Goal: Task Accomplishment & Management: Manage account settings

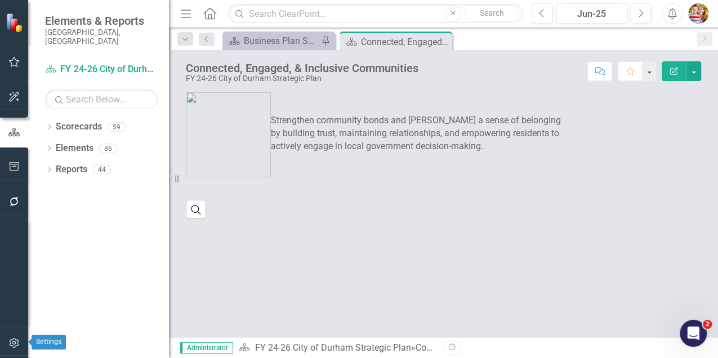
click at [14, 343] on icon "button" at bounding box center [14, 343] width 12 height 9
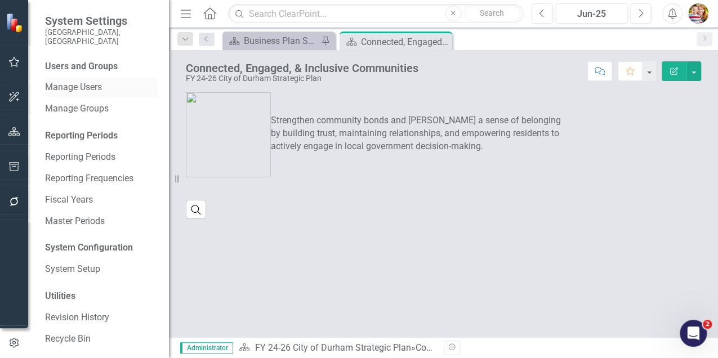
click at [98, 81] on link "Manage Users" at bounding box center [101, 87] width 113 height 13
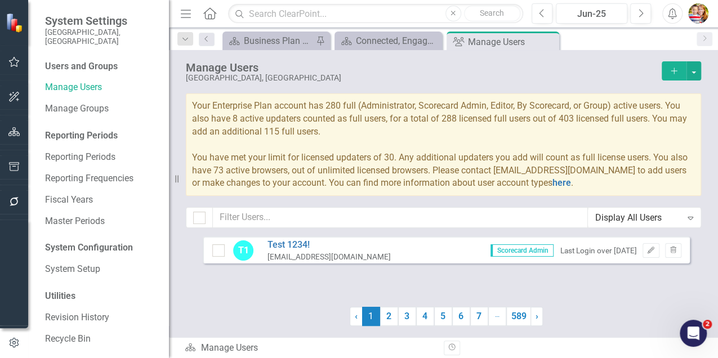
click at [672, 70] on icon "button" at bounding box center [674, 71] width 6 height 6
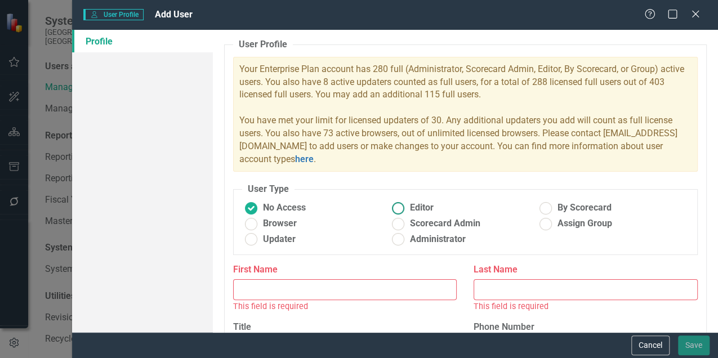
click at [392, 208] on ins at bounding box center [398, 207] width 17 height 17
click at [392, 208] on input "Editor" at bounding box center [398, 207] width 17 height 17
radio input "true"
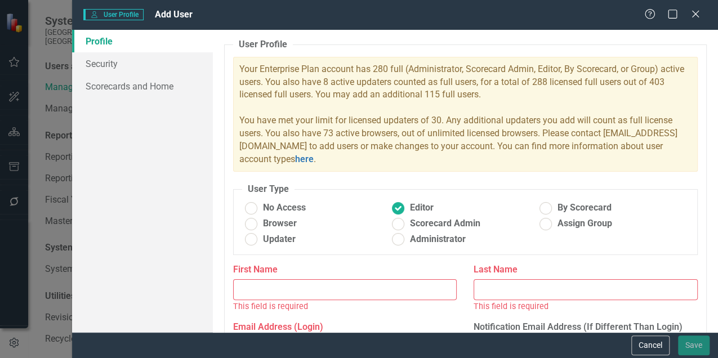
scroll to position [113, 0]
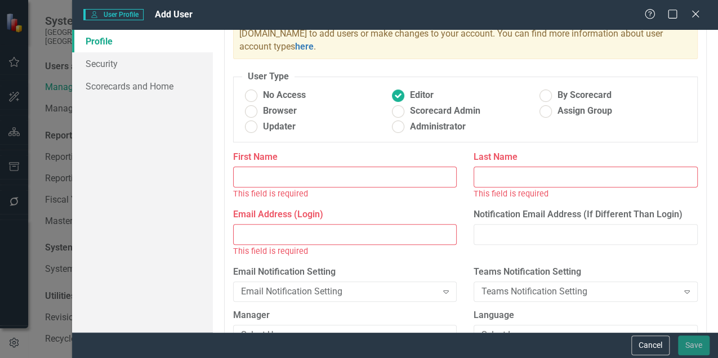
click at [250, 237] on input "Email Address (Login)" at bounding box center [345, 234] width 224 height 21
paste input "[EMAIL_ADDRESS][PERSON_NAME][DOMAIN_NAME]"
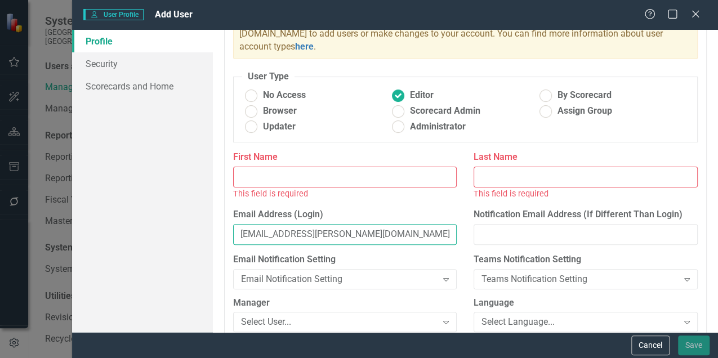
type input "[EMAIL_ADDRESS][PERSON_NAME][DOMAIN_NAME]"
click at [255, 175] on input "First Name" at bounding box center [345, 177] width 224 height 21
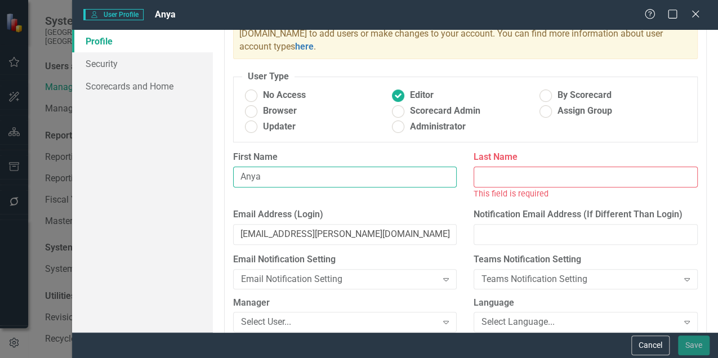
type input "Anya"
click at [504, 178] on input "Last Name" at bounding box center [586, 177] width 224 height 21
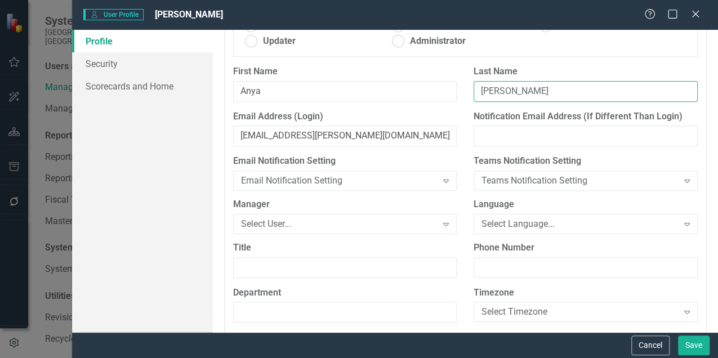
scroll to position [225, 0]
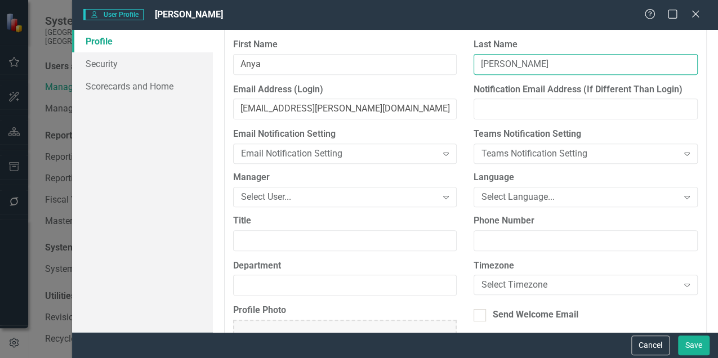
type input "[PERSON_NAME]"
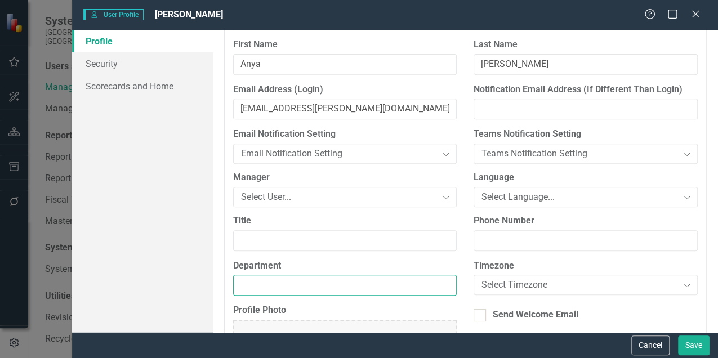
drag, startPoint x: 276, startPoint y: 283, endPoint x: 274, endPoint y: 277, distance: 6.1
click at [276, 283] on input "Department" at bounding box center [345, 285] width 224 height 21
click at [276, 284] on input "Transporation" at bounding box center [345, 285] width 224 height 21
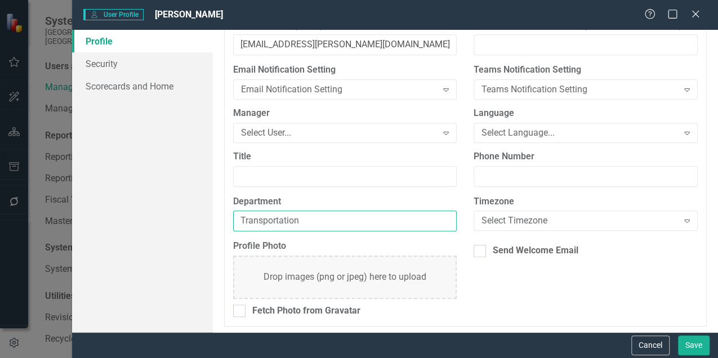
scroll to position [290, 0]
type input "Transportation"
click at [484, 250] on div "Send Welcome Email" at bounding box center [586, 251] width 224 height 13
click at [481, 250] on input "Send Welcome Email" at bounding box center [477, 248] width 7 height 7
checkbox input "true"
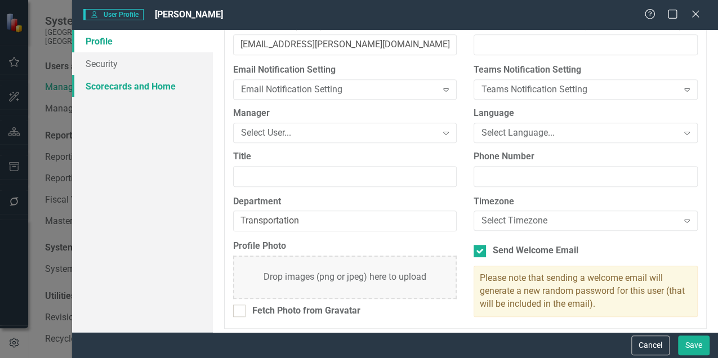
click at [120, 86] on link "Scorecards and Home" at bounding box center [142, 86] width 141 height 23
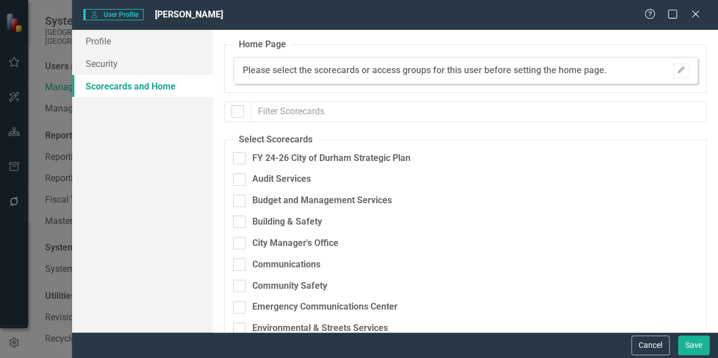
checkbox input "false"
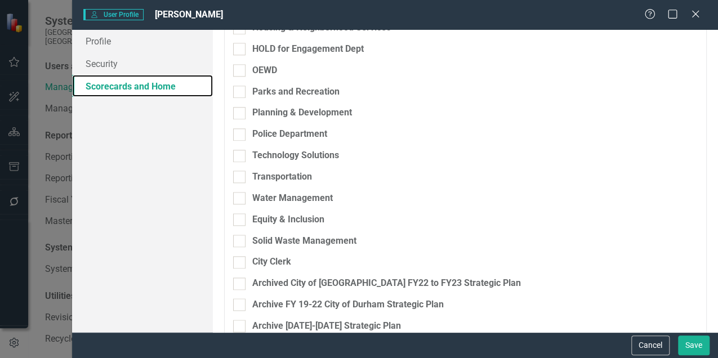
scroll to position [638, 0]
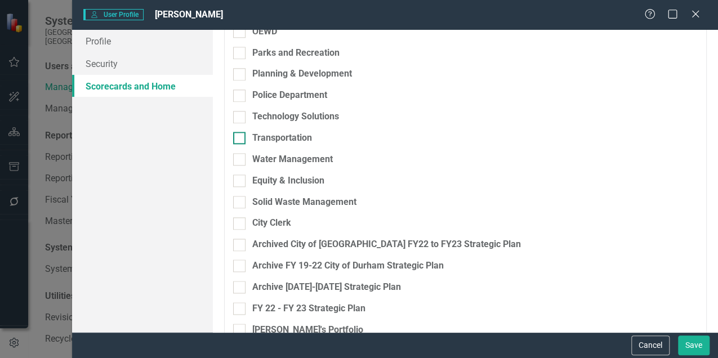
click at [240, 140] on div at bounding box center [239, 138] width 12 height 12
click at [240, 139] on input "Transportation" at bounding box center [236, 135] width 7 height 7
checkbox input "true"
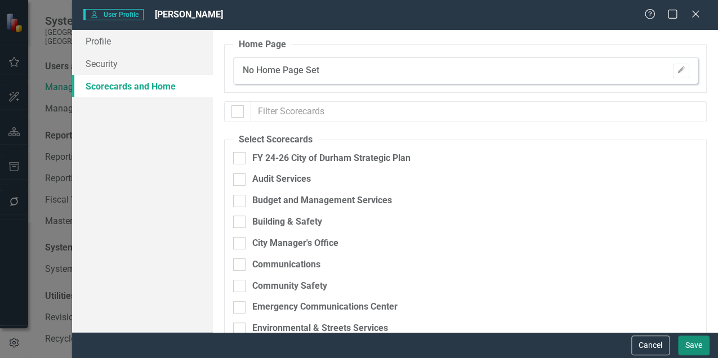
click at [694, 344] on button "Save" at bounding box center [694, 346] width 32 height 20
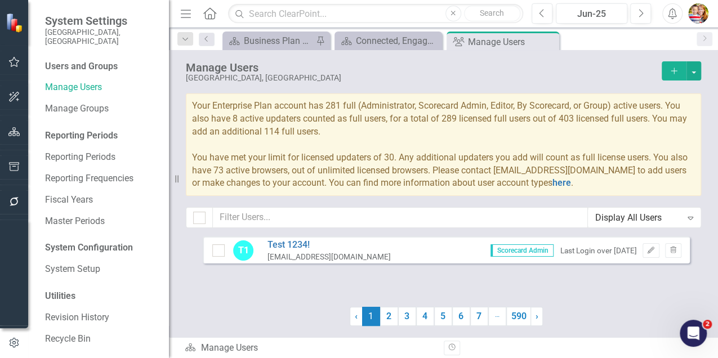
click at [206, 17] on icon "Home" at bounding box center [209, 13] width 15 height 12
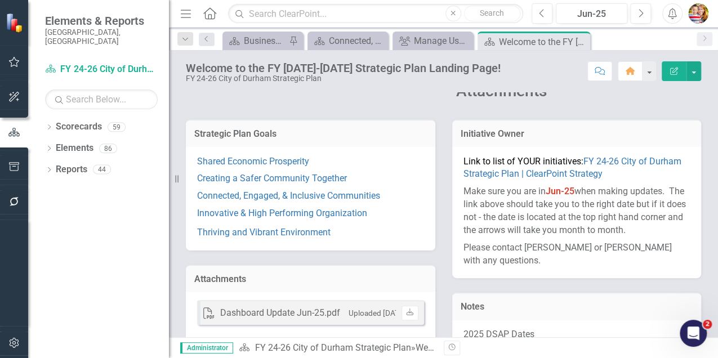
scroll to position [150, 0]
click at [223, 161] on link "Shared Economic Prosperity" at bounding box center [253, 161] width 112 height 11
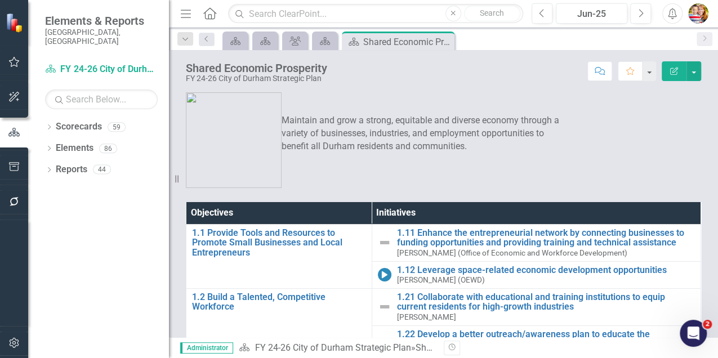
scroll to position [1, 0]
